Goal: Complete application form: Complete application form

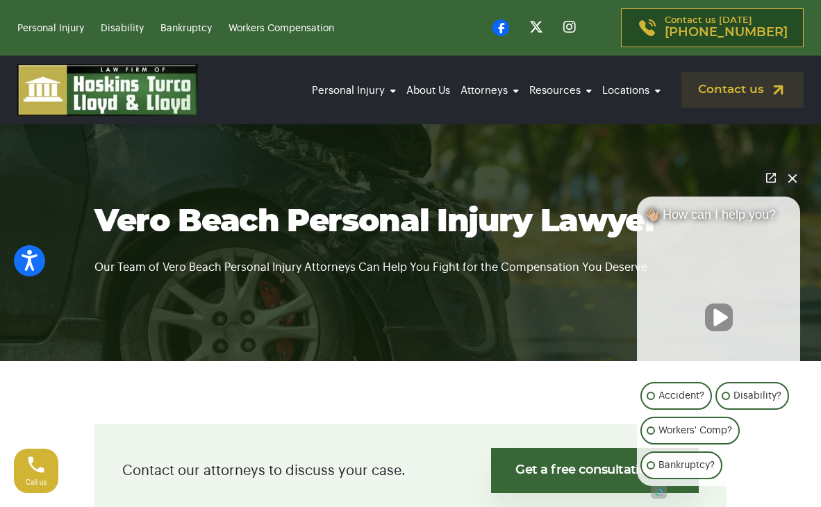
click at [793, 183] on button "Close Intaker Chat Widget" at bounding box center [792, 177] width 19 height 19
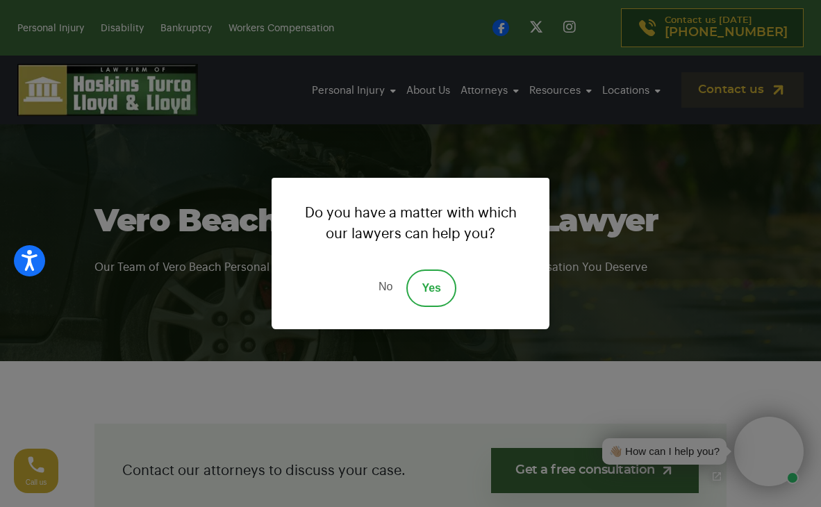
click at [526, 105] on div "Do you have a matter with which our lawyers can help you? No Yes" at bounding box center [410, 253] width 821 height 507
click at [528, 128] on div "Do you have a matter with which our lawyers can help you? No Yes" at bounding box center [410, 253] width 821 height 507
click at [424, 289] on link "Yes" at bounding box center [431, 287] width 50 height 37
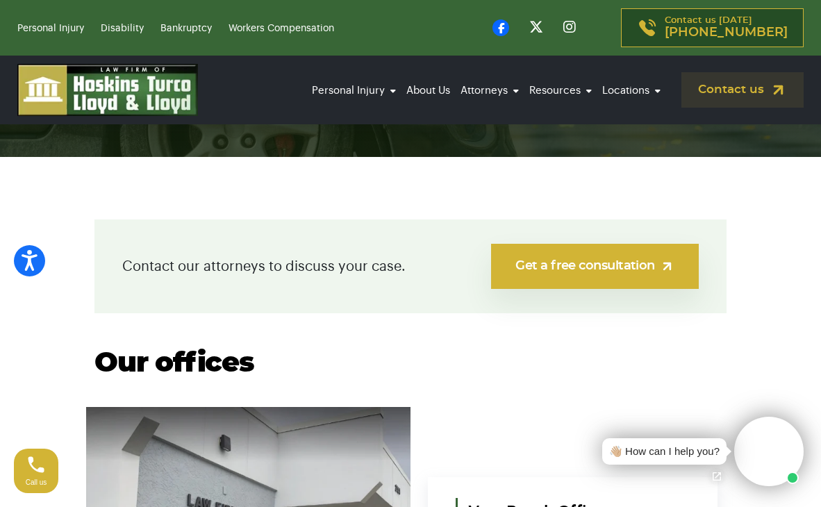
scroll to position [203, 0]
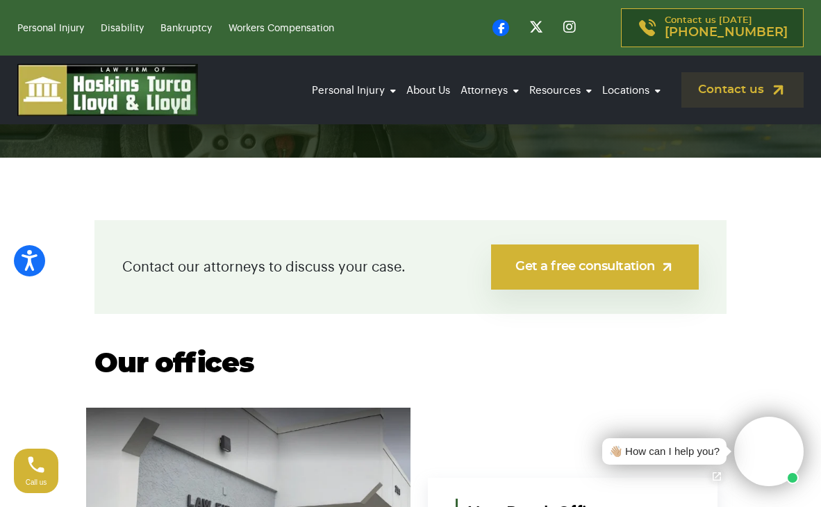
click at [540, 282] on link "Get a free consultation" at bounding box center [595, 266] width 208 height 45
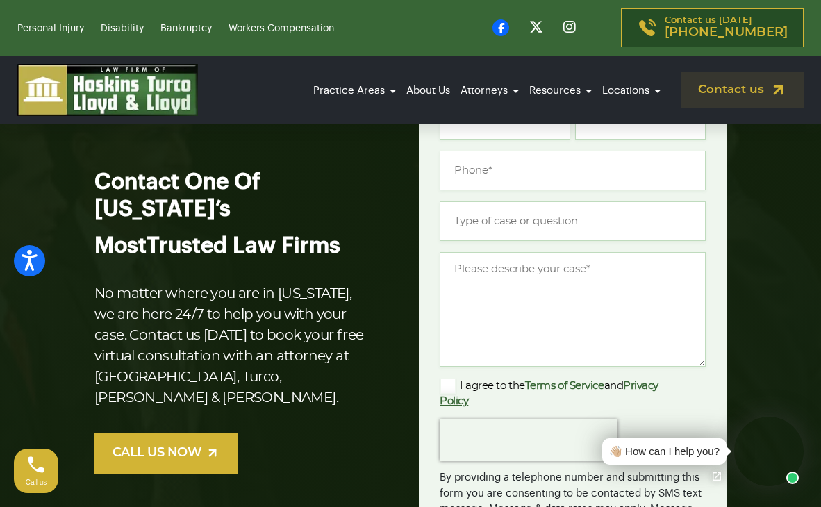
scroll to position [157, 0]
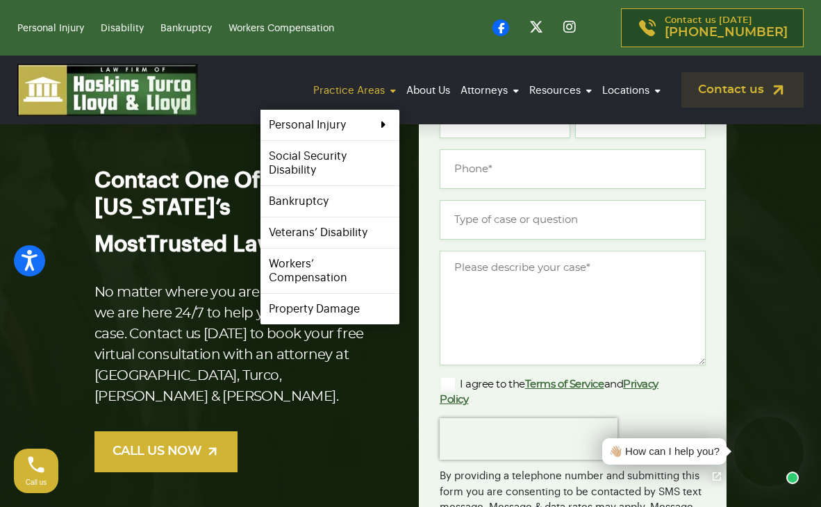
click at [387, 92] on link "Practice Areas" at bounding box center [355, 91] width 90 height 38
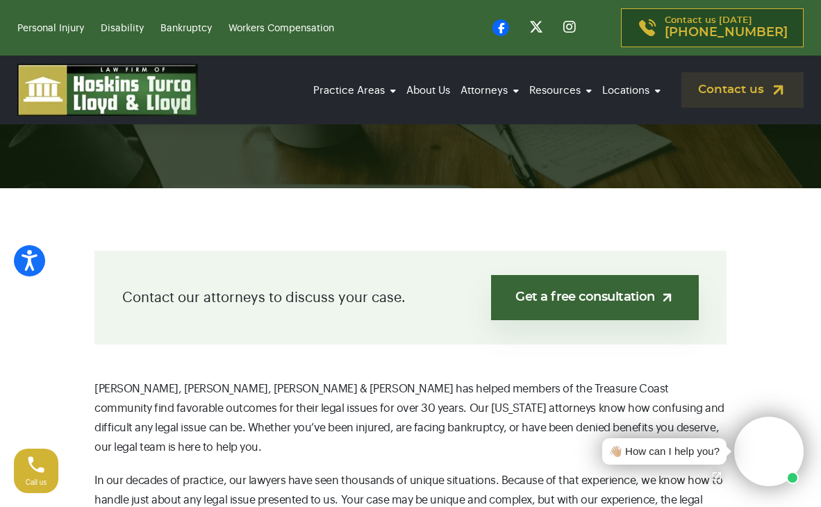
scroll to position [89, 0]
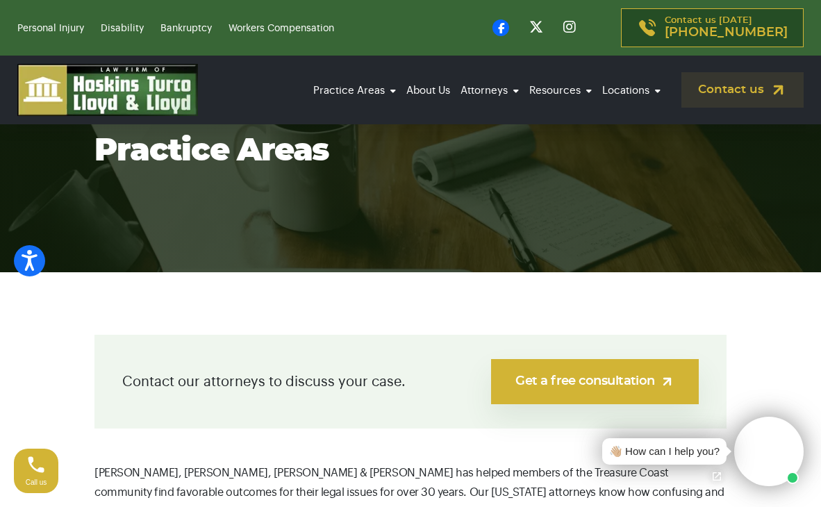
click at [544, 389] on link "Get a free consultation" at bounding box center [595, 381] width 208 height 45
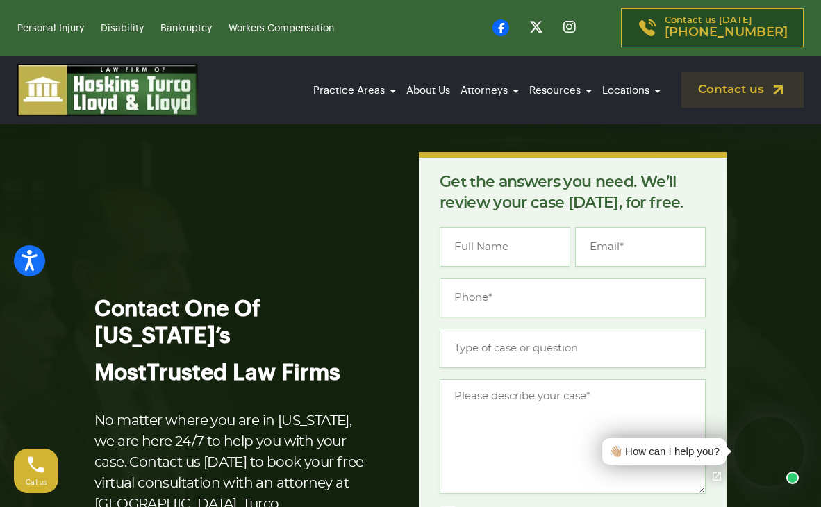
scroll to position [28, 0]
type input "Renea"
type input "(503) 975-6742"
click at [556, 352] on input "Type of case or question *" at bounding box center [573, 348] width 266 height 40
click at [528, 353] on input "Bankruptcy" at bounding box center [573, 348] width 266 height 40
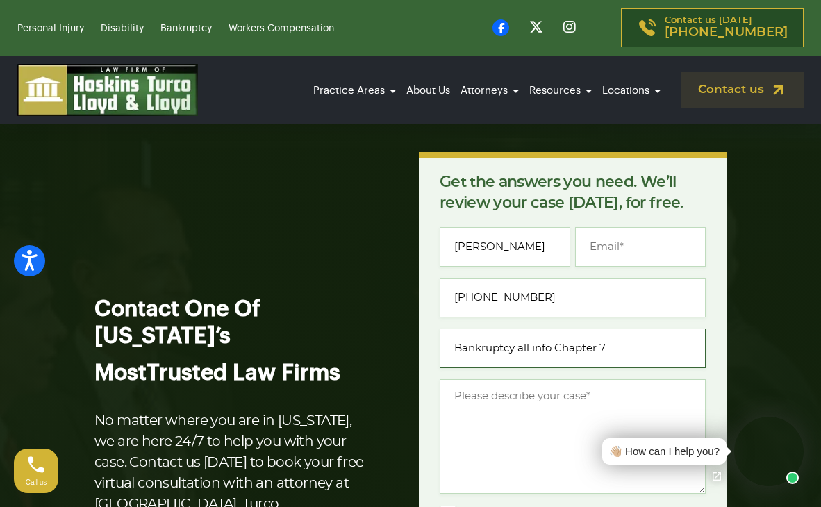
type input "Bankruptcy all info Chapter 7"
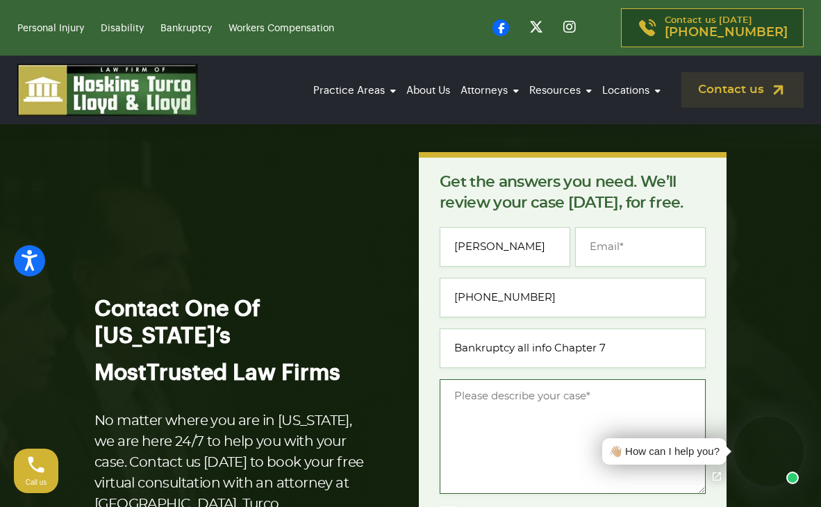
click at [571, 402] on textarea "Message *" at bounding box center [573, 436] width 266 height 115
click at [504, 415] on textarea "Message *" at bounding box center [573, 436] width 266 height 115
paste textarea "’ve been looking into the information about filing for bankruptcy and starting …"
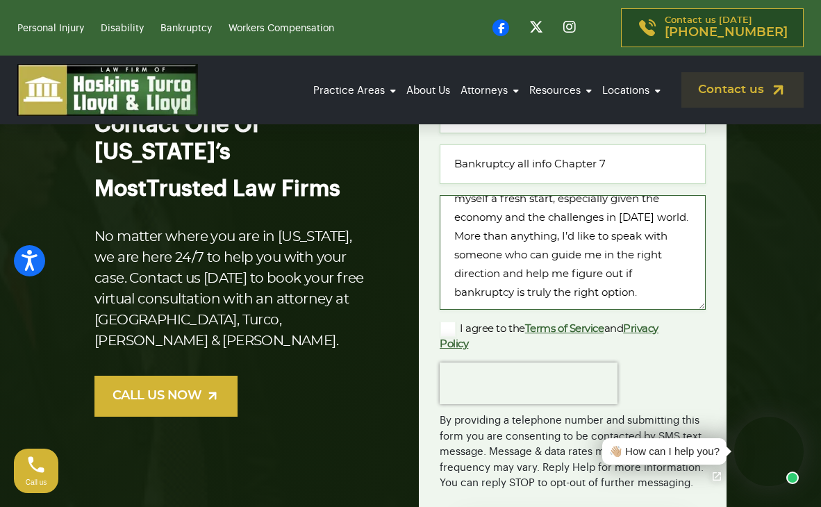
scroll to position [219, 0]
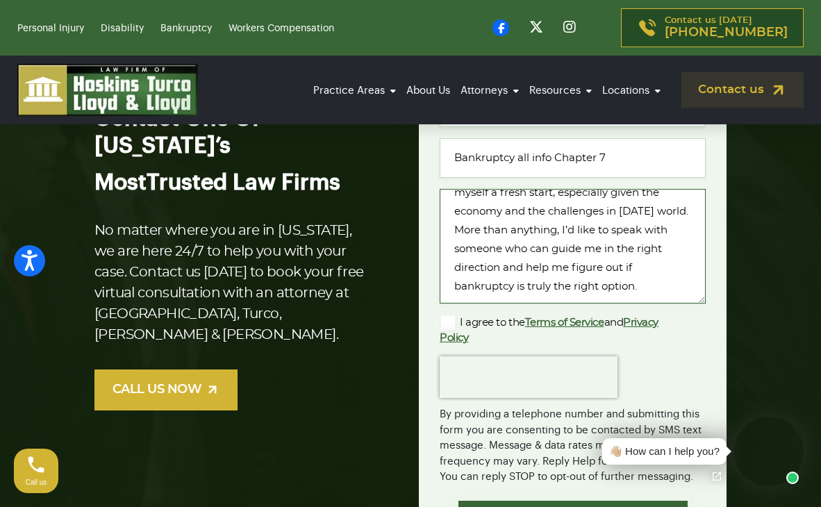
type textarea "’ve been looking into the information about filing for bankruptcy and starting …"
click at [447, 324] on label "I agree to the Terms of Service and Privacy Policy" at bounding box center [562, 330] width 244 height 31
click at [0, 0] on input "I agree to the Terms of Service and Privacy Policy" at bounding box center [0, 0] width 0 height 0
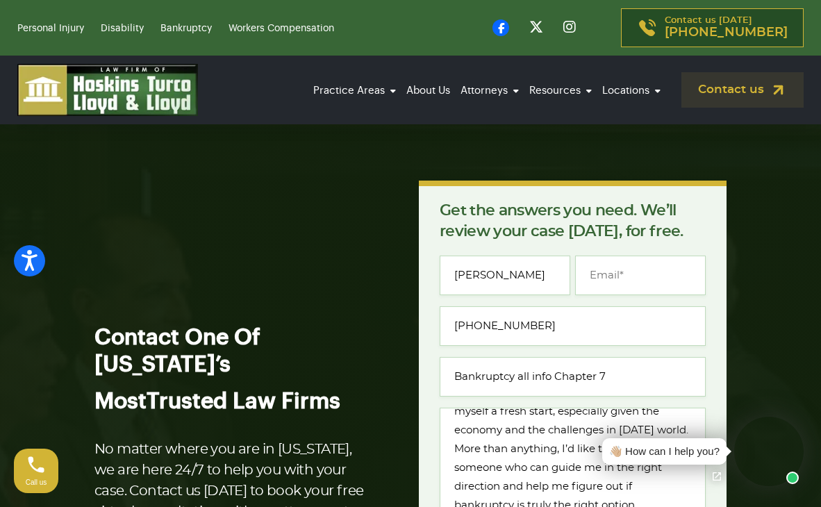
scroll to position [53, 0]
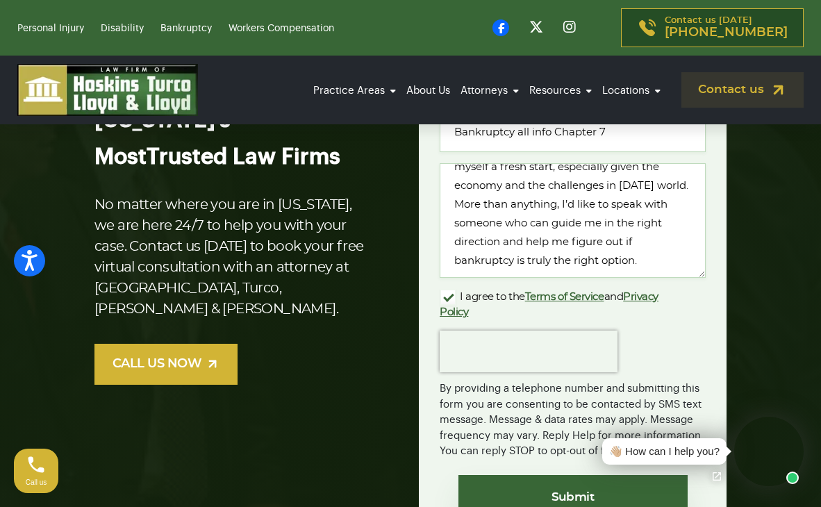
type input "coolrider713@yahoo.com"
click at [589, 247] on textarea "’ve been looking into the information about filing for bankruptcy and starting …" at bounding box center [573, 220] width 266 height 115
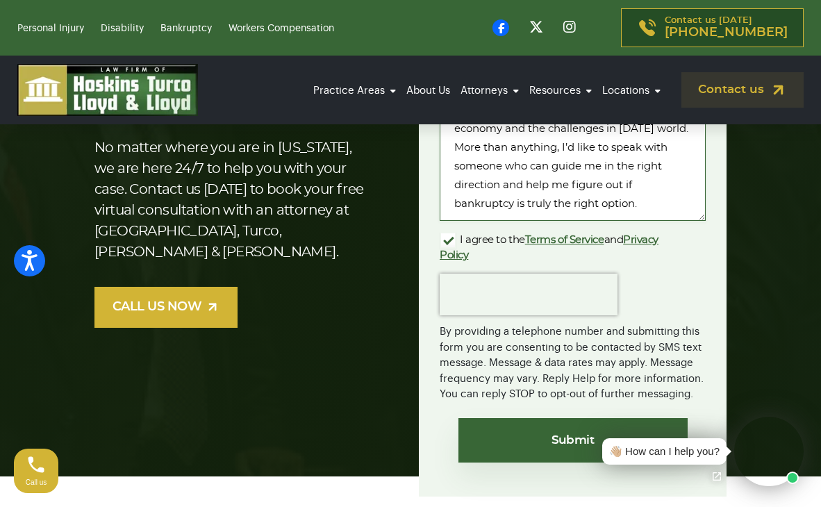
scroll to position [303, 0]
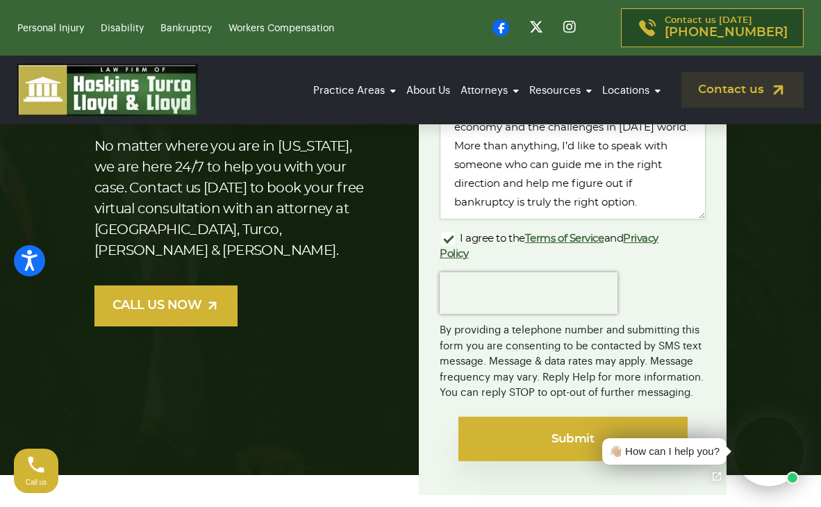
click at [541, 435] on input "Submit" at bounding box center [572, 439] width 229 height 44
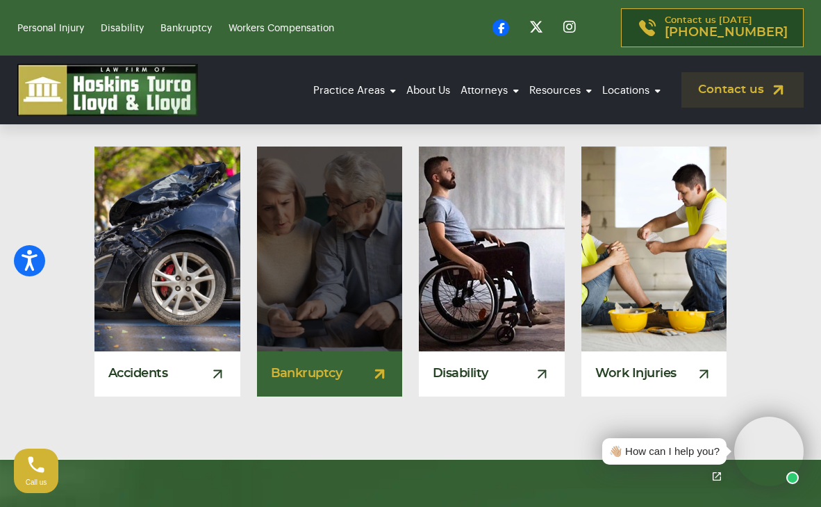
scroll to position [1113, 0]
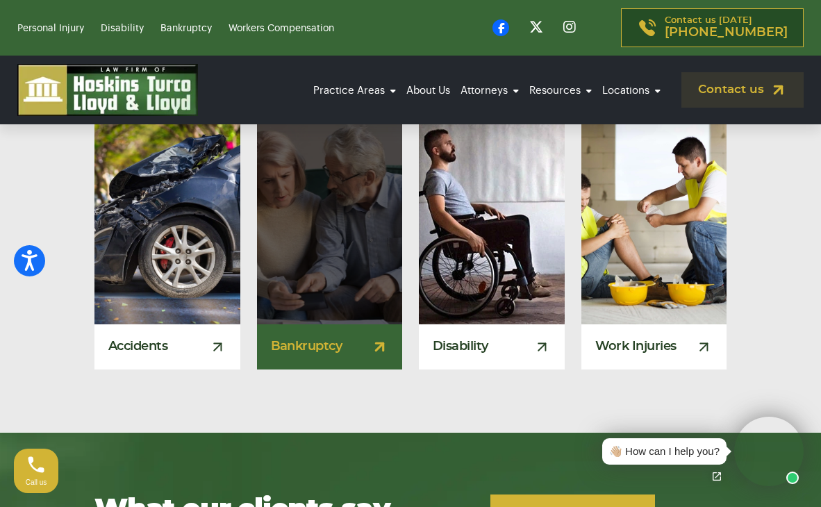
click at [354, 369] on div "Bankruptcy" at bounding box center [330, 346] width 146 height 45
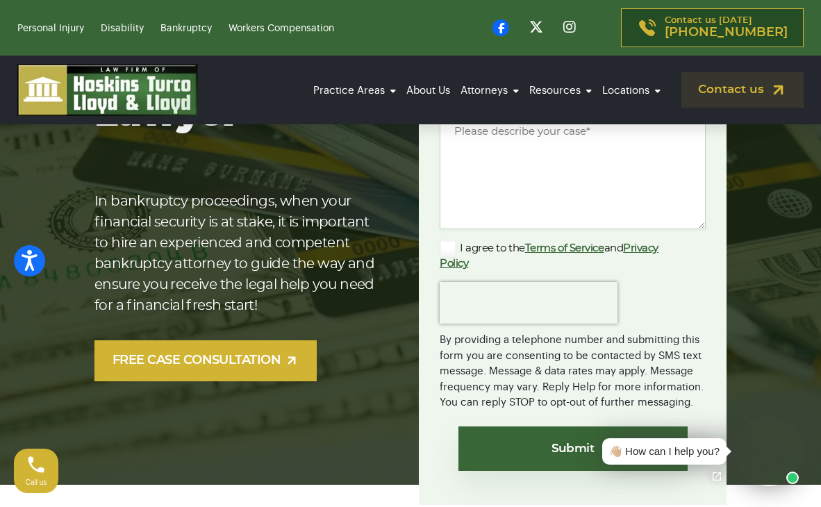
scroll to position [314, 0]
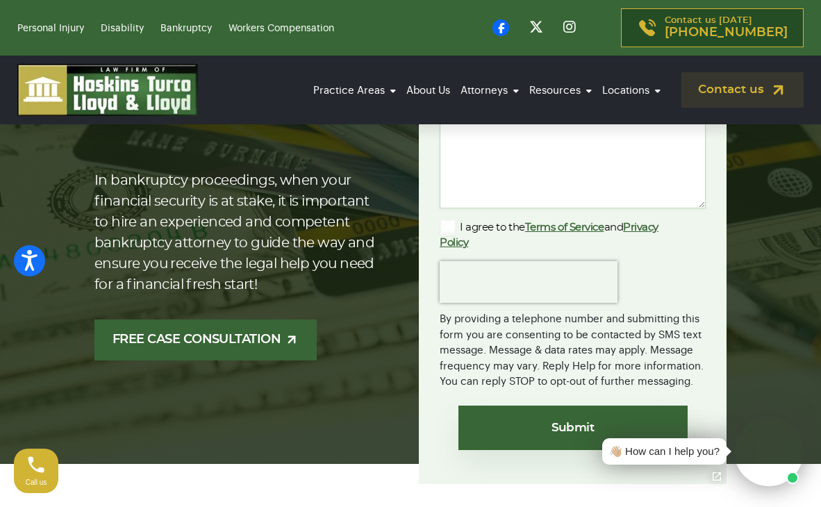
click at [299, 338] on img at bounding box center [292, 340] width 14 height 14
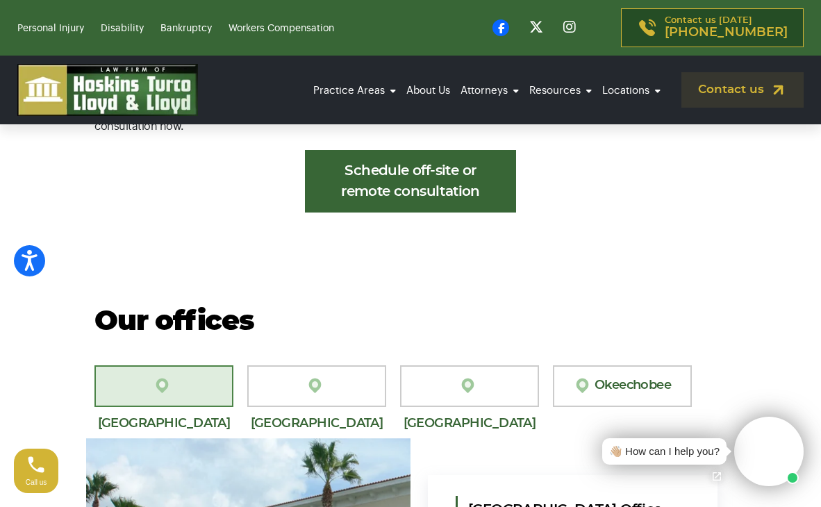
scroll to position [1183, 0]
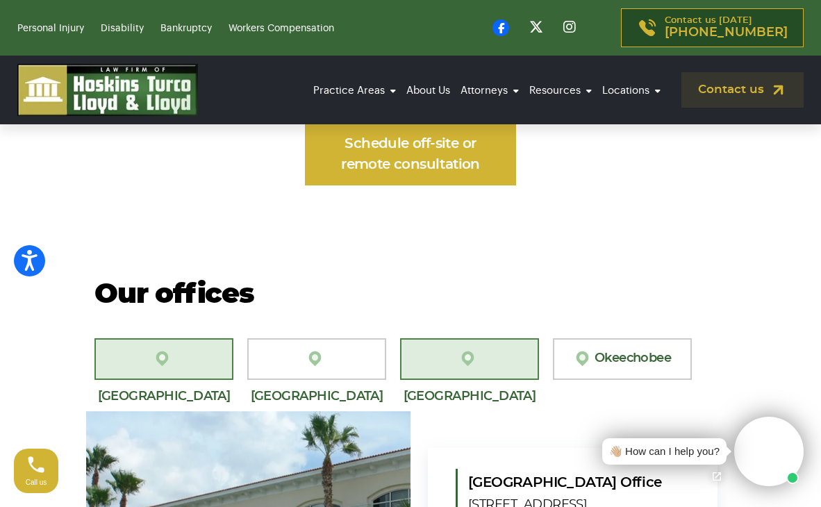
click at [458, 360] on link "[GEOGRAPHIC_DATA]" at bounding box center [469, 359] width 139 height 42
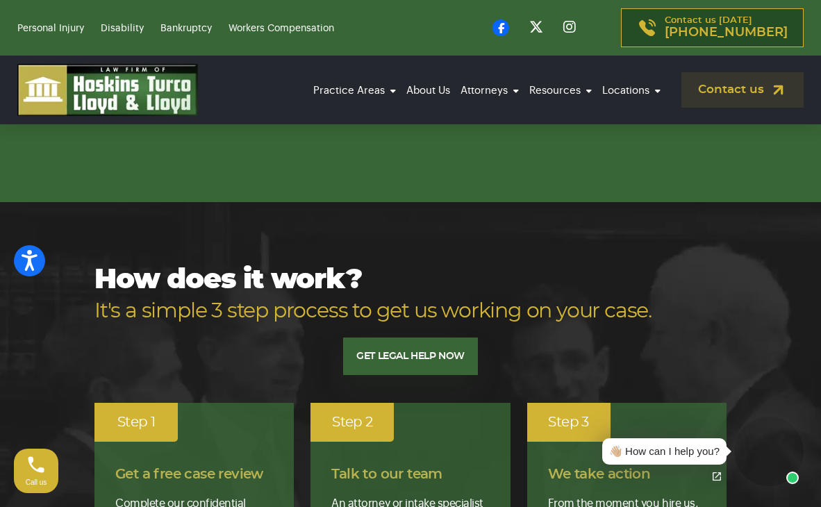
scroll to position [2337, 0]
